Goal: Task Accomplishment & Management: Manage account settings

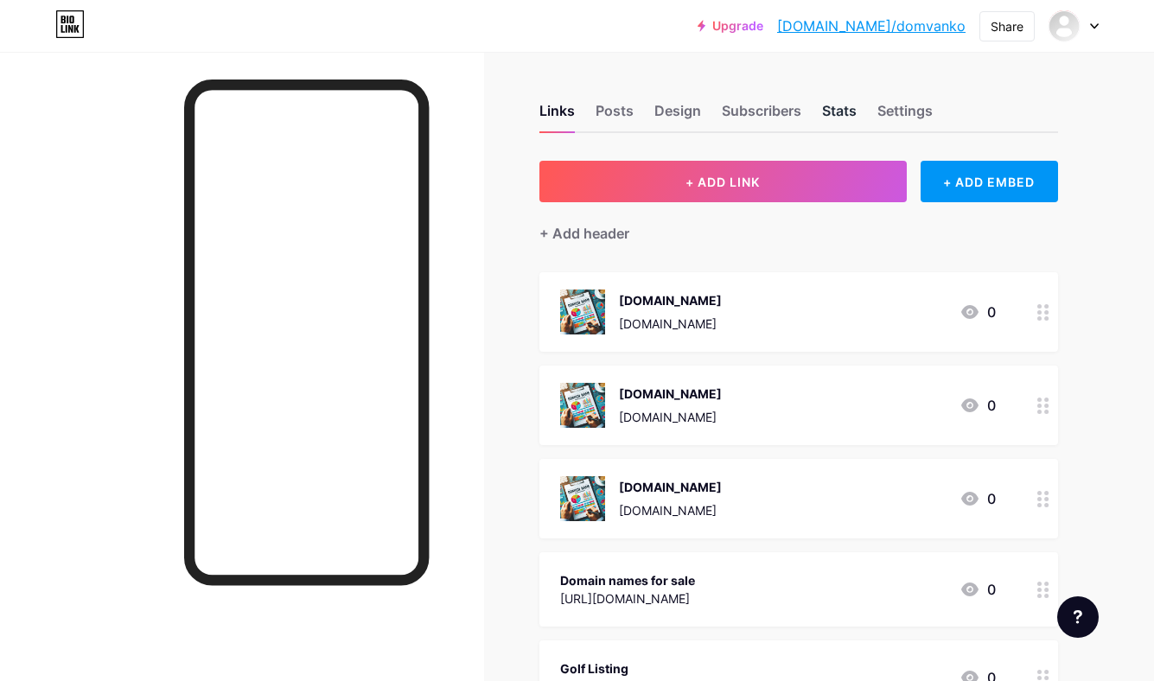
click at [825, 116] on div "Stats" at bounding box center [839, 115] width 35 height 31
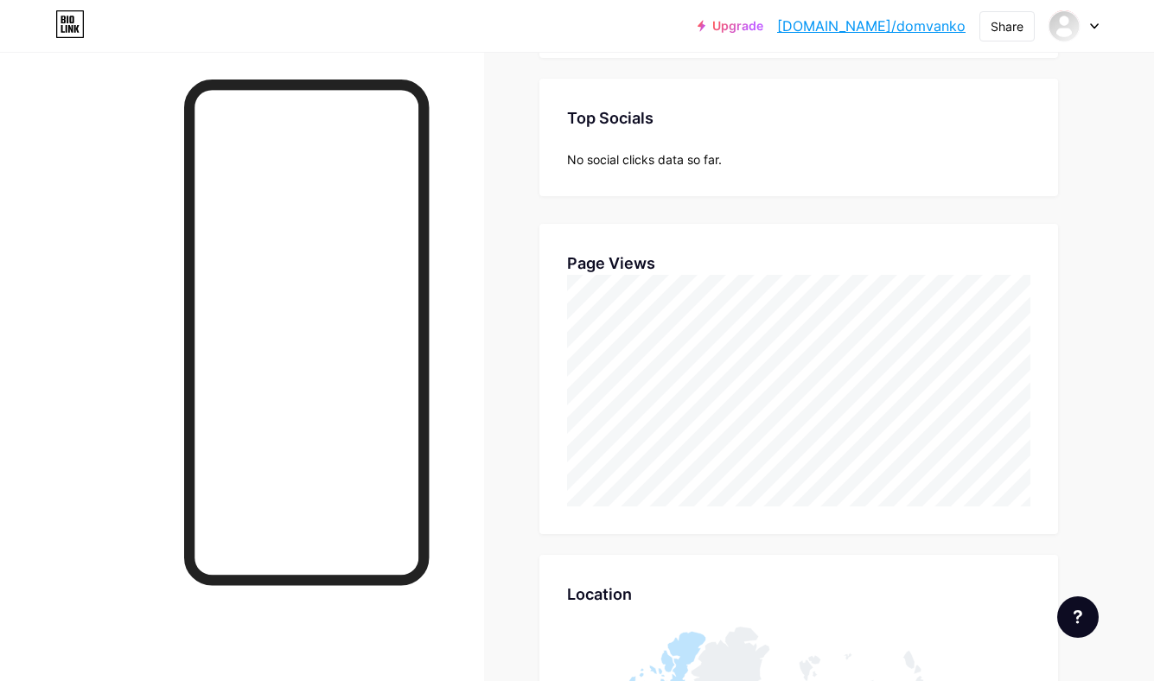
scroll to position [441, 0]
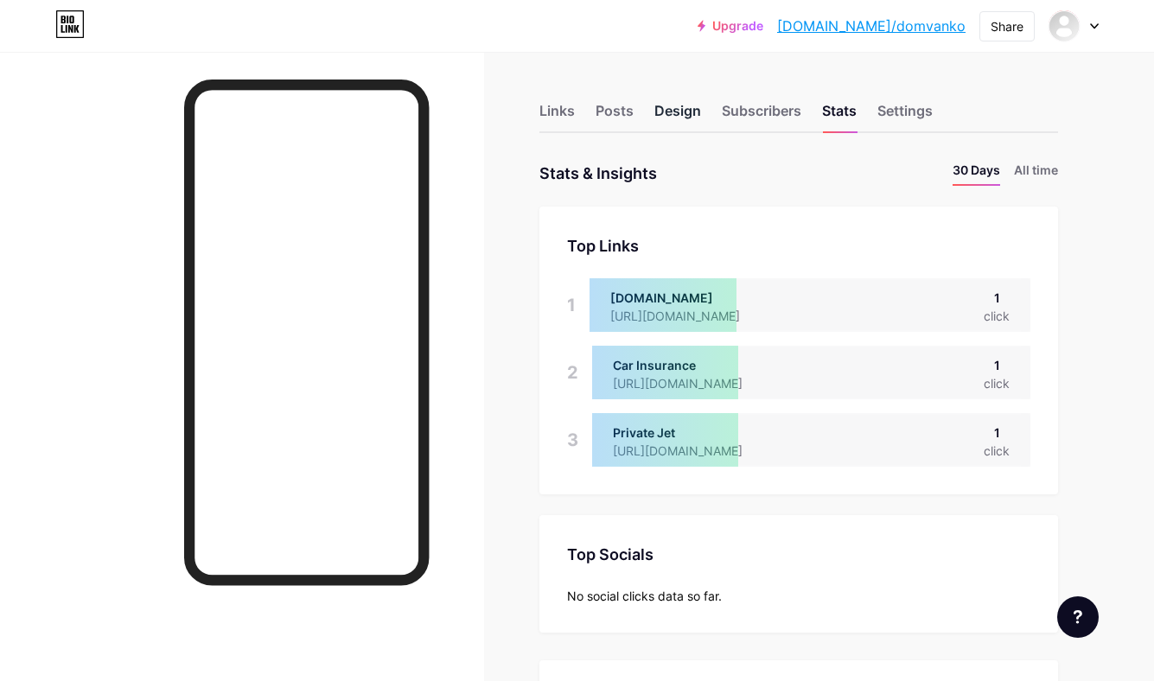
click at [680, 104] on div "Design" at bounding box center [677, 115] width 47 height 31
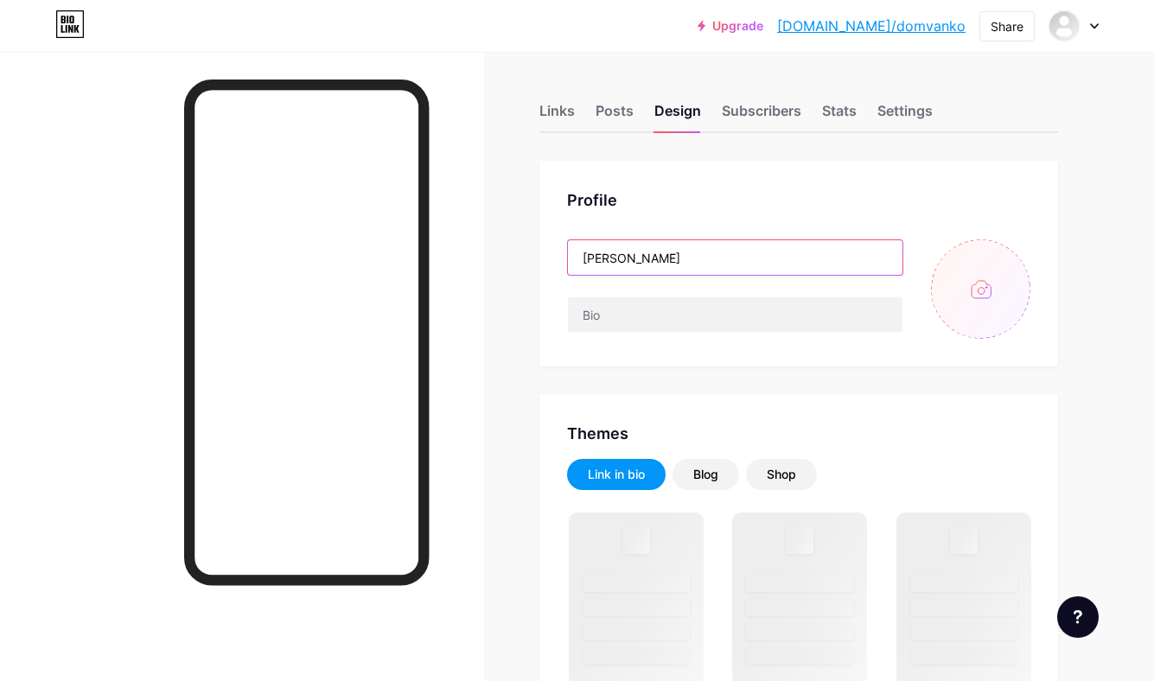
click at [672, 268] on input "[PERSON_NAME]" at bounding box center [735, 257] width 335 height 35
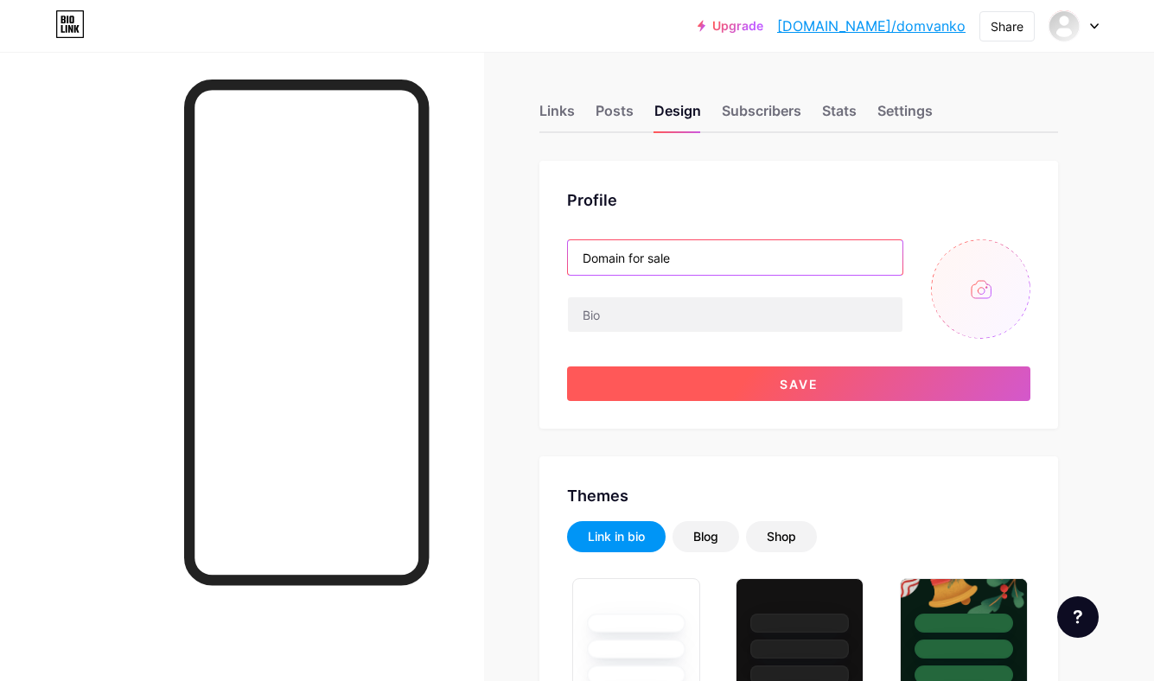
type input "Domain for sale"
click at [885, 381] on button "Save" at bounding box center [798, 384] width 463 height 35
